Goal: Information Seeking & Learning: Find specific fact

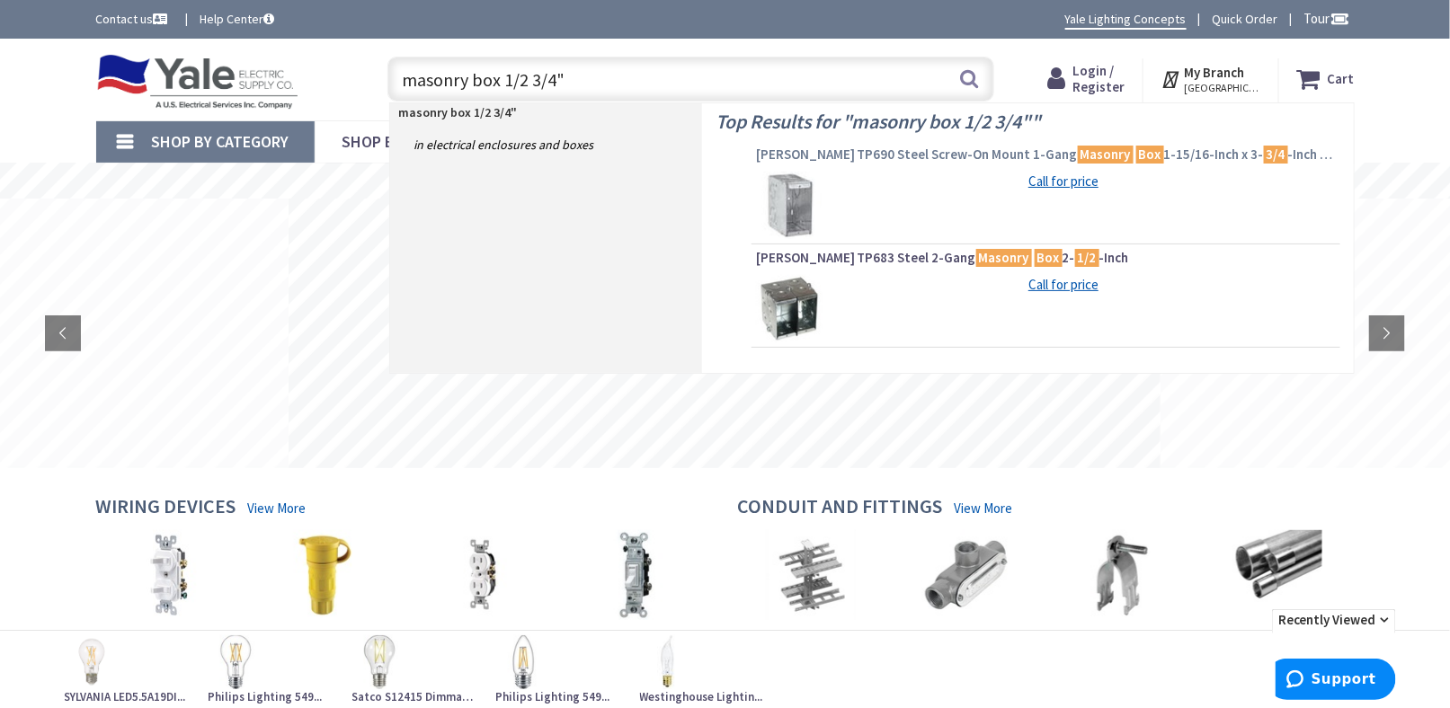
type input "masonry box 1/2 3/4""
click at [833, 146] on span "Crouse-Hinds TP690 Steel Screw-On Mount 1-Gang Masonry Box 1-15/16-Inch x 3- 3/…" at bounding box center [1046, 155] width 580 height 18
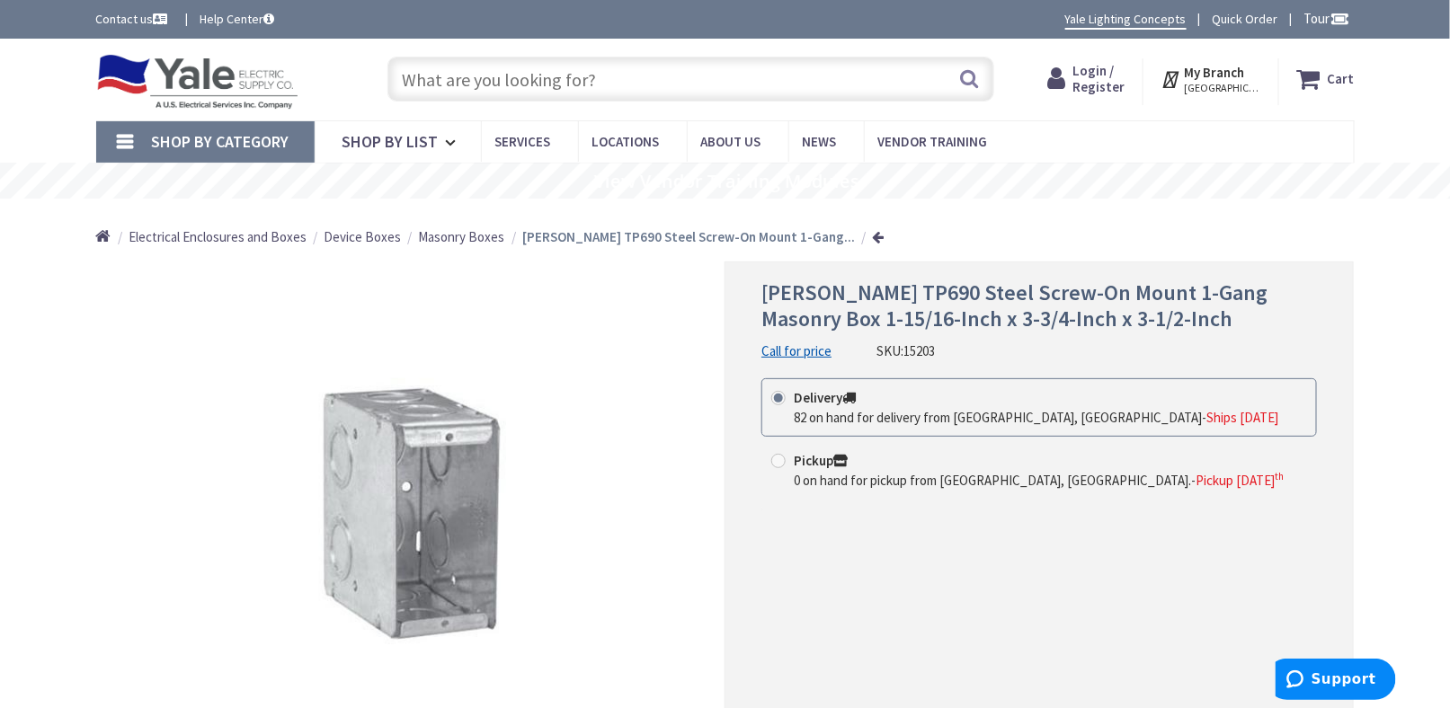
click at [524, 84] on input "text" at bounding box center [690, 79] width 607 height 45
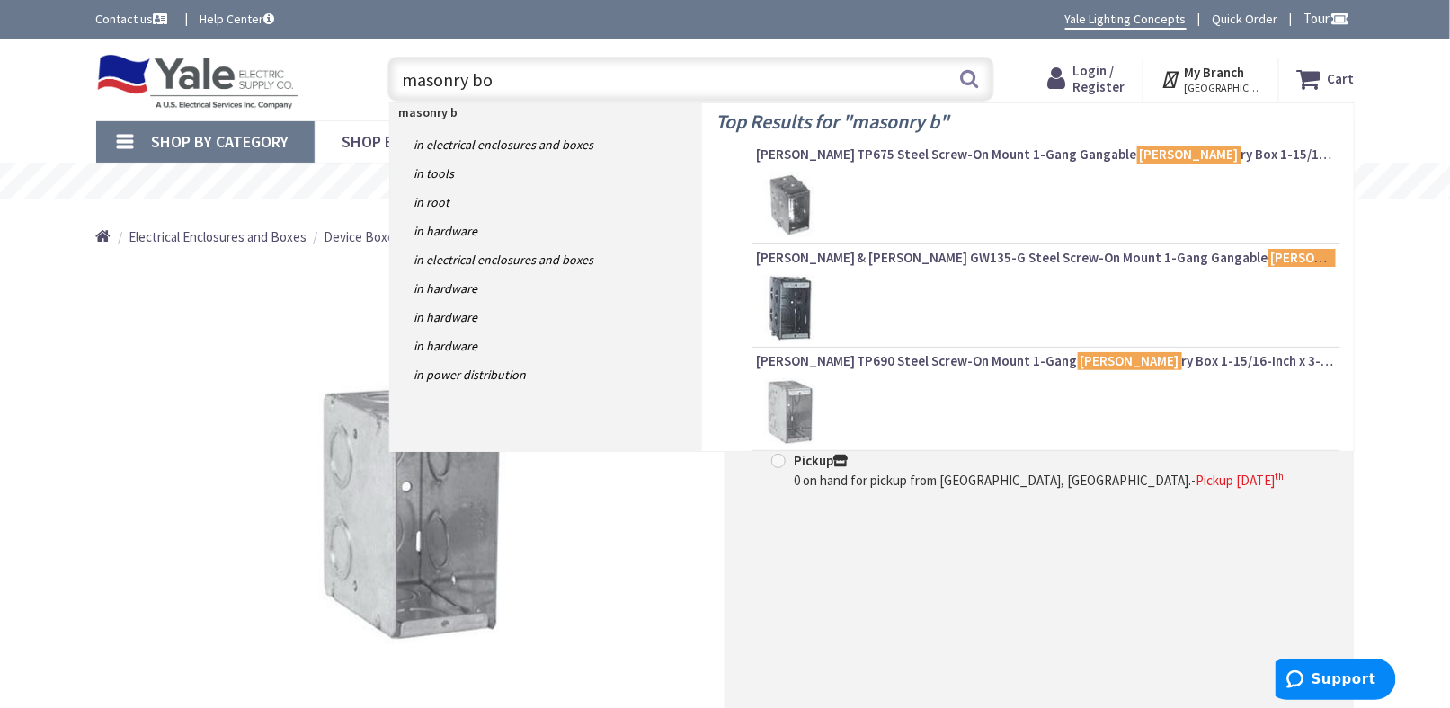
type input "masonry box"
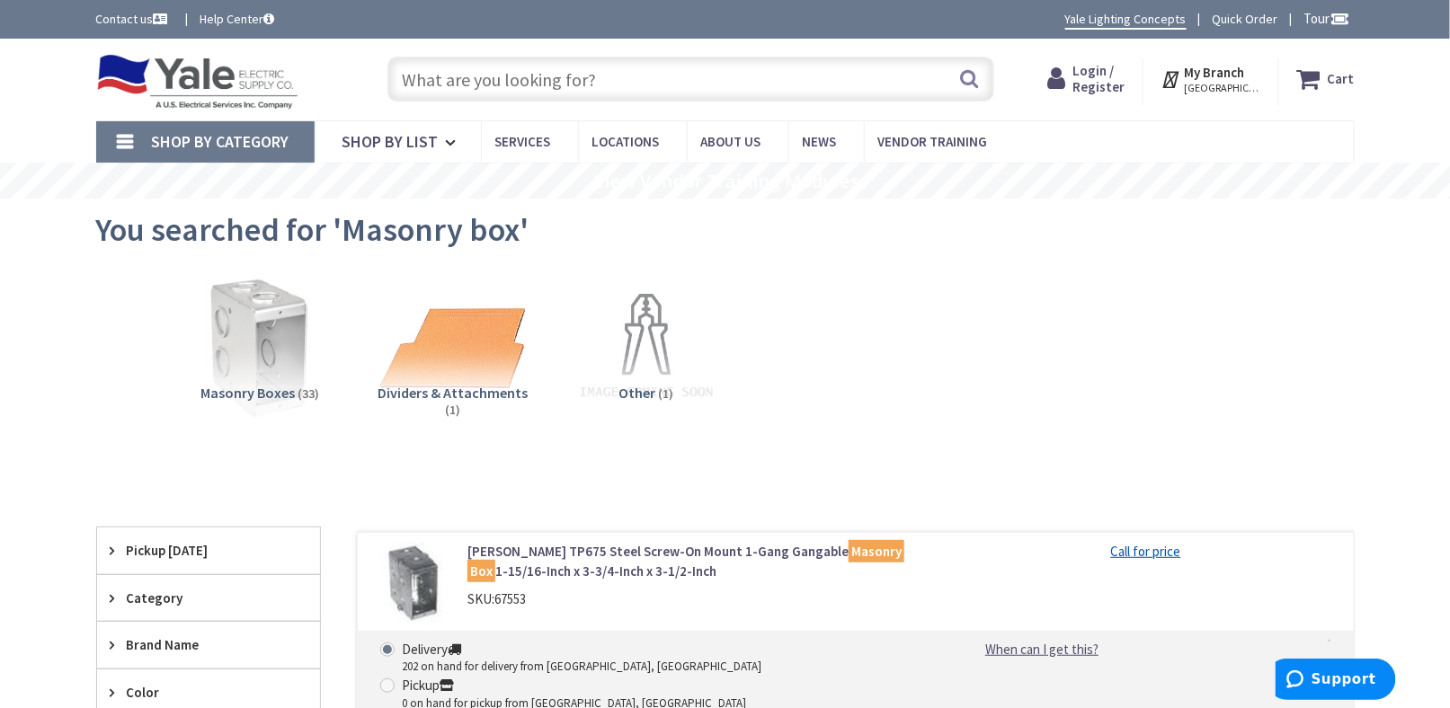
click at [482, 91] on input "text" at bounding box center [690, 79] width 607 height 45
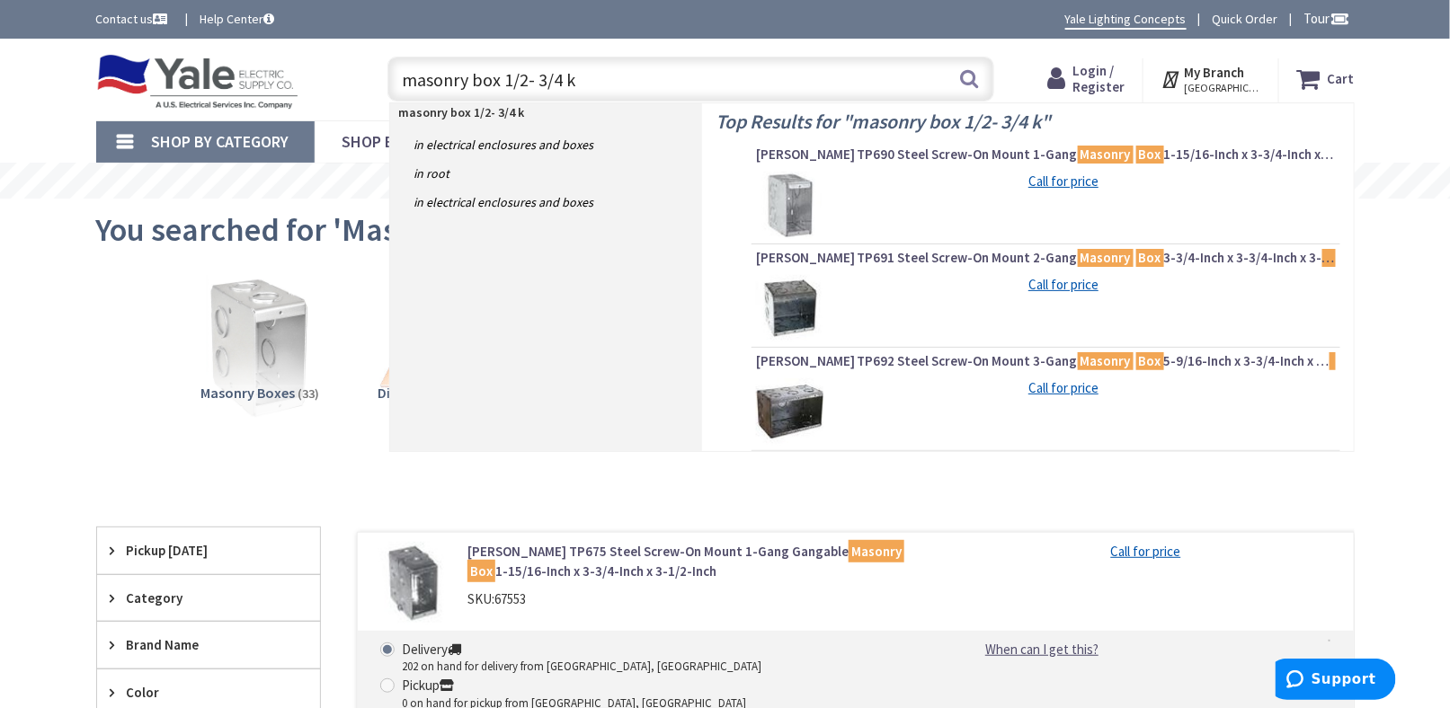
type input "masonry box 1/2- 3/4 ko"
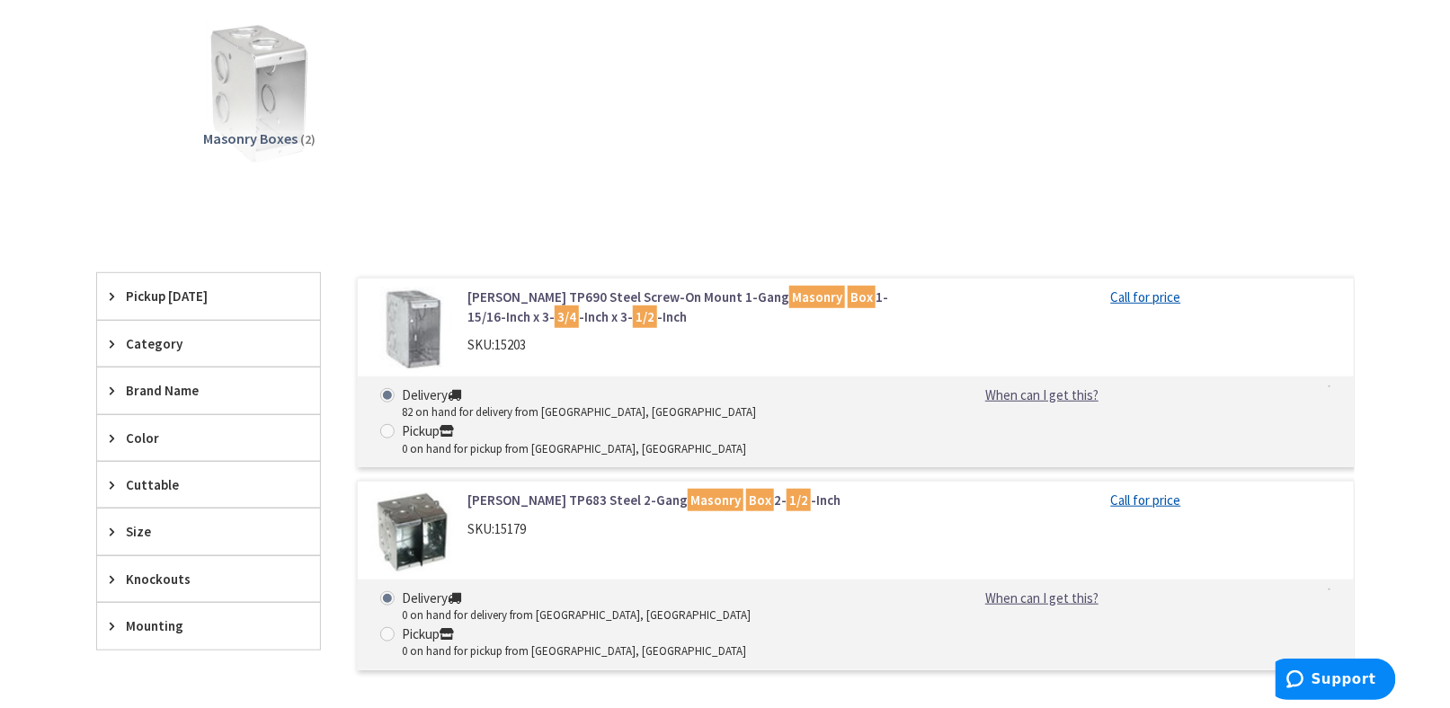
scroll to position [270, 0]
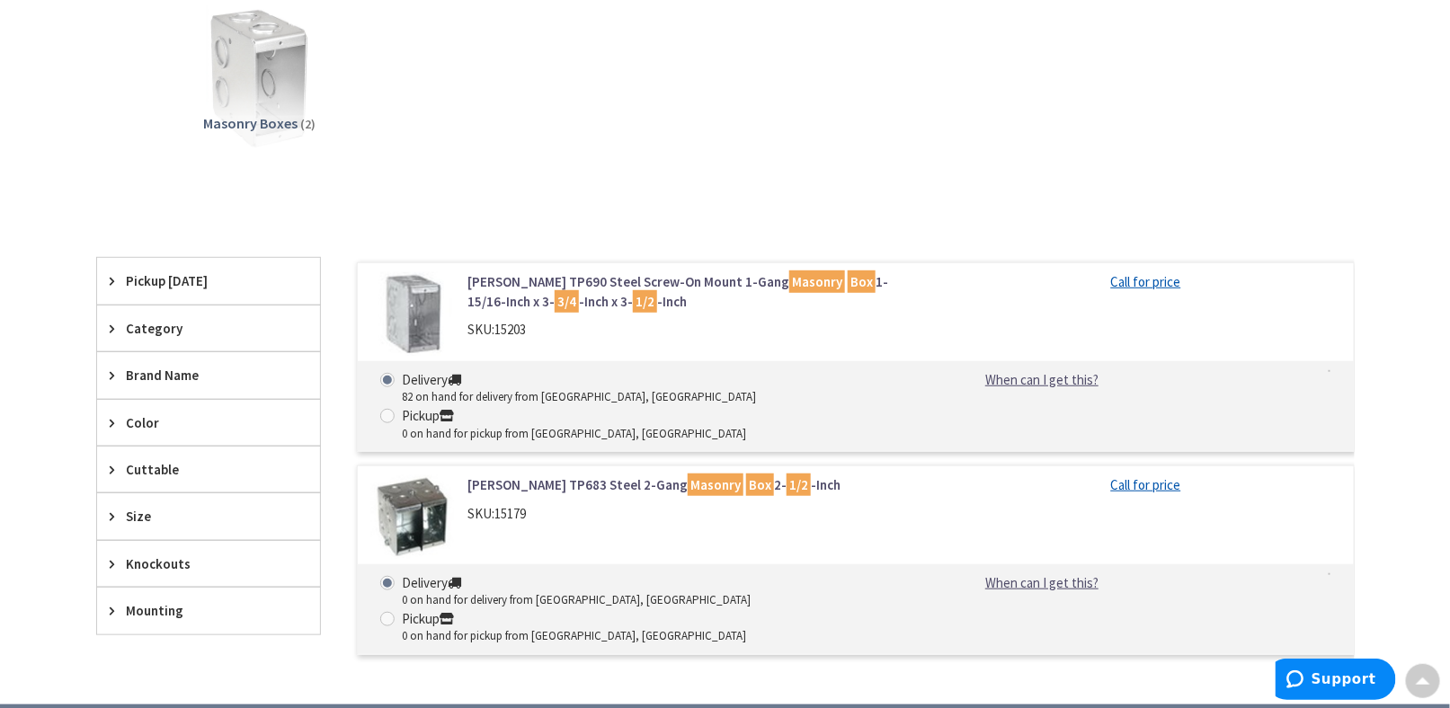
click at [666, 279] on link "Crouse-Hinds TP690 Steel Screw-On Mount 1-Gang Masonry Box 1-15/16-Inch x 3- 3/…" at bounding box center [695, 291] width 457 height 39
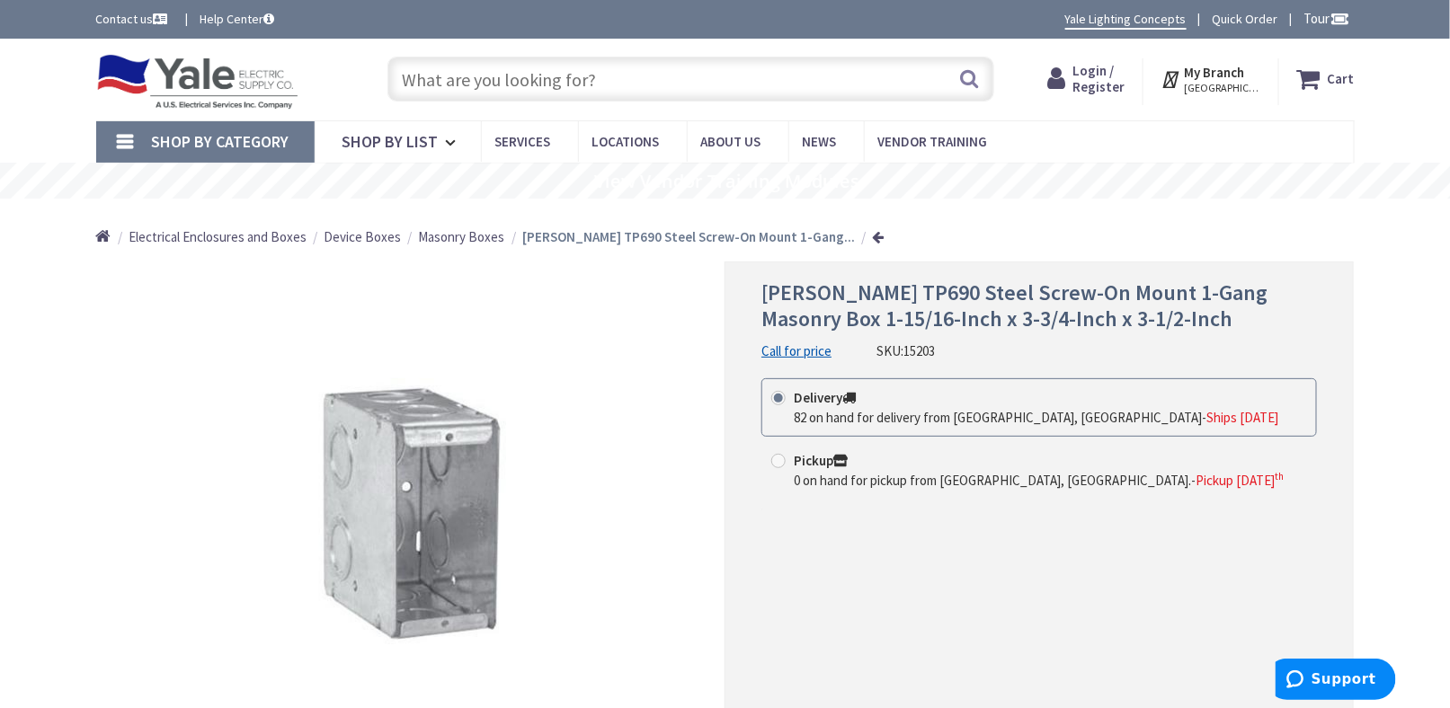
drag, startPoint x: 904, startPoint y: 349, endPoint x: 952, endPoint y: 348, distance: 47.6
click at [952, 348] on div "[PERSON_NAME] TP690 Steel Screw-On Mount 1-Gang Masonry Box 1-15/16-Inch x 3-3/…" at bounding box center [1038, 320] width 555 height 80
copy div "15203"
